Goal: Task Accomplishment & Management: Manage account settings

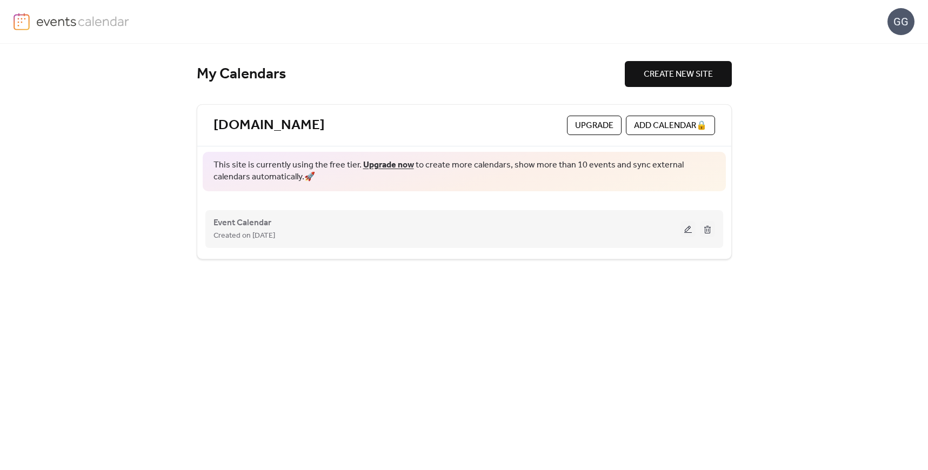
click at [687, 228] on button at bounding box center [688, 229] width 15 height 16
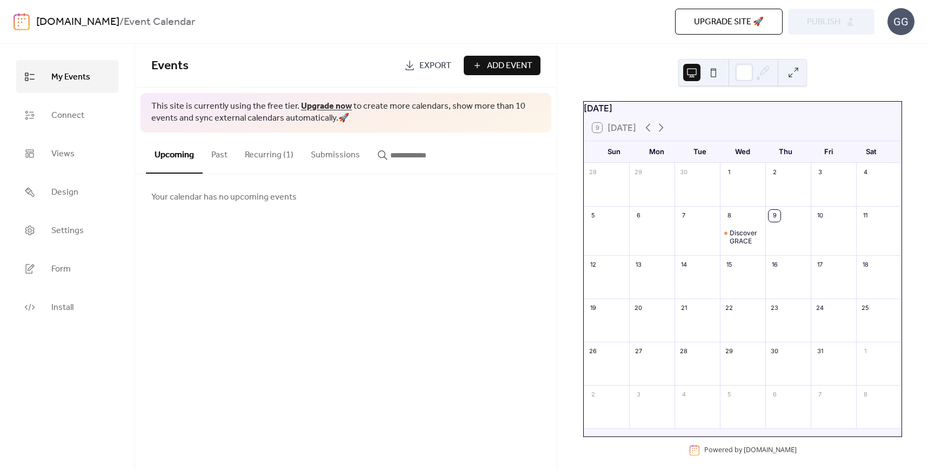
click at [553, 40] on div "[DOMAIN_NAME] / Event Calendar Upgrade site 🚀 Preview Publish GG" at bounding box center [464, 21] width 901 height 43
click at [264, 145] on button "Recurring (1)" at bounding box center [269, 152] width 66 height 40
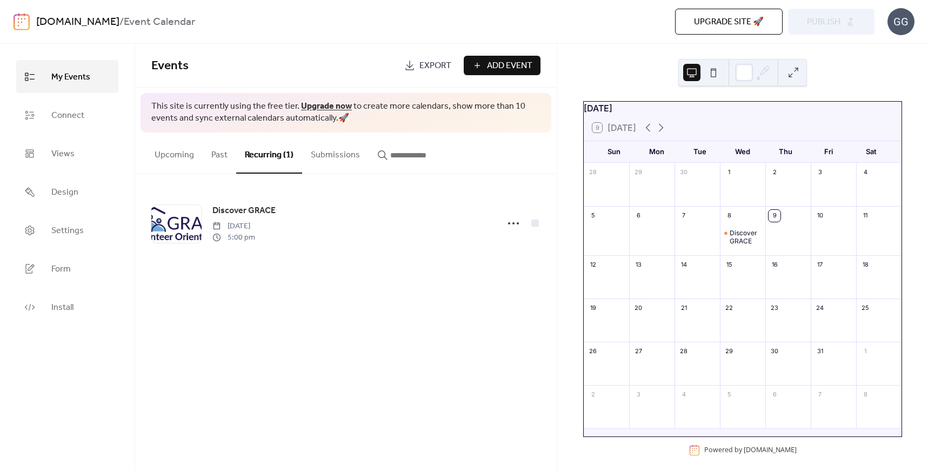
click at [218, 156] on button "Past" at bounding box center [220, 152] width 34 height 40
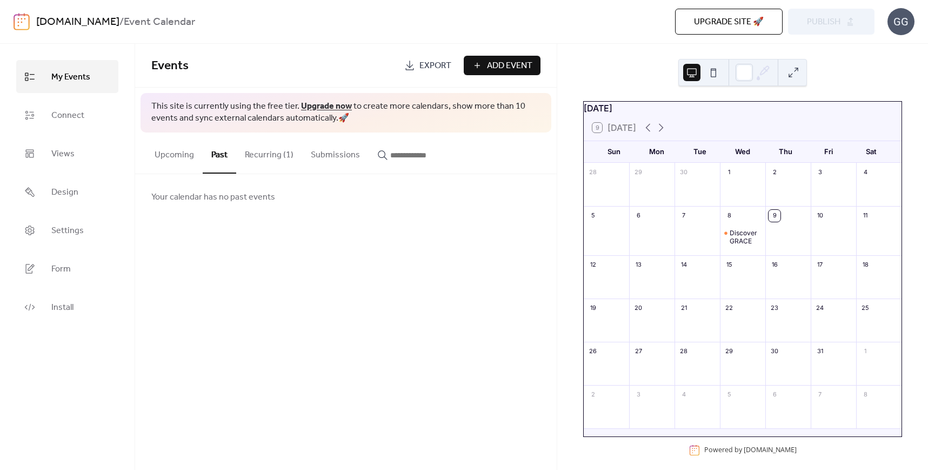
click at [181, 156] on button "Upcoming" at bounding box center [174, 152] width 57 height 40
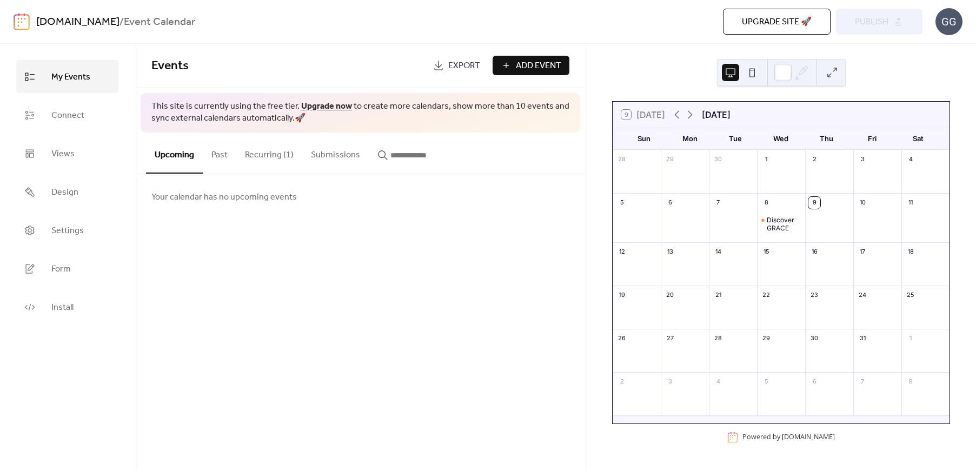
click at [324, 27] on div "[DOMAIN_NAME] / Event Calendar" at bounding box center [246, 22] width 420 height 21
